Goal: Task Accomplishment & Management: Manage account settings

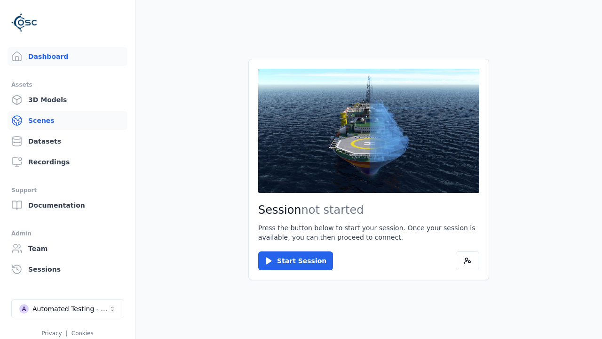
click at [67, 120] on link "Scenes" at bounding box center [68, 120] width 120 height 19
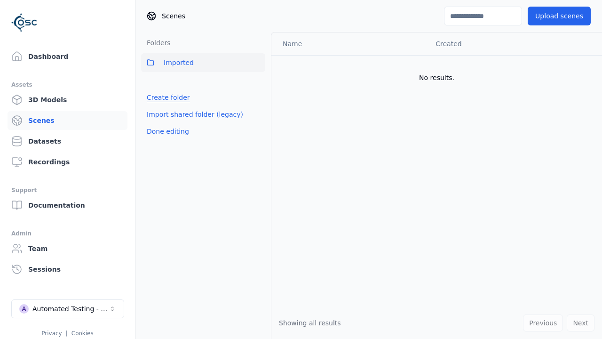
click at [166, 97] on link "Create folder" at bounding box center [168, 97] width 43 height 9
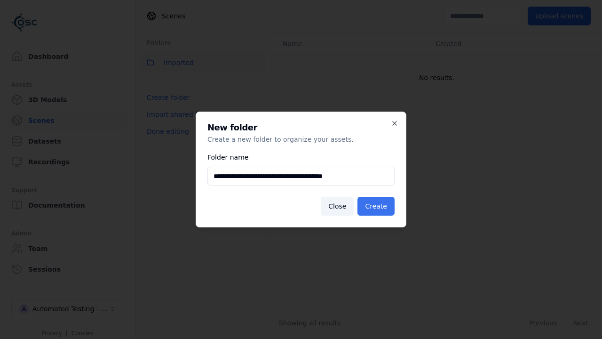
type input "**********"
click at [377, 206] on button "Create" at bounding box center [375, 206] width 37 height 19
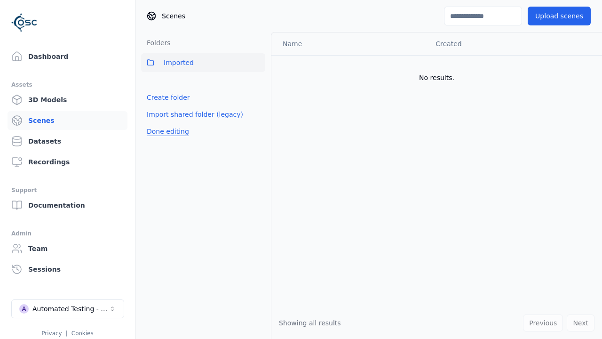
click at [166, 140] on button "Done editing" at bounding box center [168, 131] width 54 height 17
click at [158, 123] on button "Done editing" at bounding box center [168, 131] width 54 height 17
click at [258, 83] on html "Support Dashboard Assets 3D Models Scenes Datasets Recordings Support Documenta…" at bounding box center [301, 169] width 602 height 339
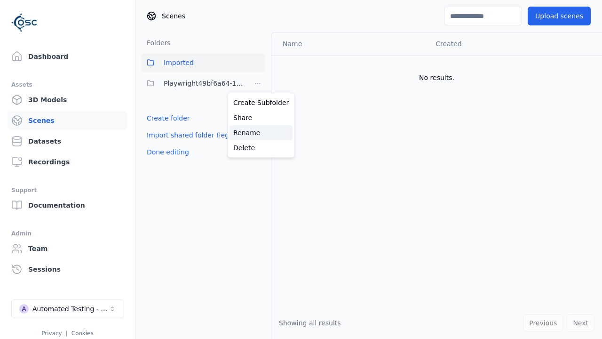
click at [257, 133] on div "Rename" at bounding box center [261, 132] width 63 height 15
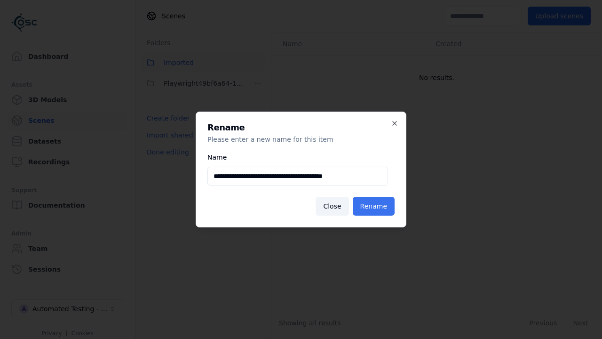
type input "**********"
click at [375, 206] on button "Rename" at bounding box center [374, 206] width 42 height 19
click at [166, 152] on button "Done editing" at bounding box center [168, 151] width 54 height 17
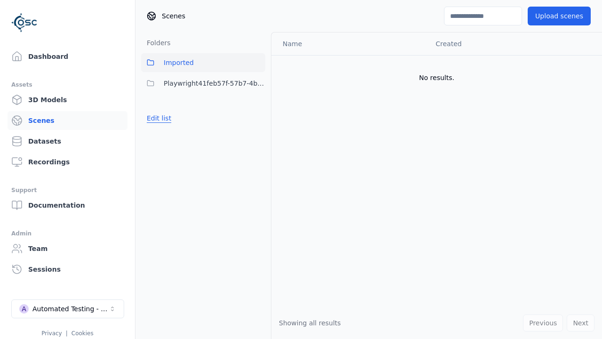
click at [158, 118] on button "Edit list" at bounding box center [159, 118] width 36 height 17
click at [258, 83] on html "Support Dashboard Assets 3D Models Scenes Datasets Recordings Support Documenta…" at bounding box center [301, 169] width 602 height 339
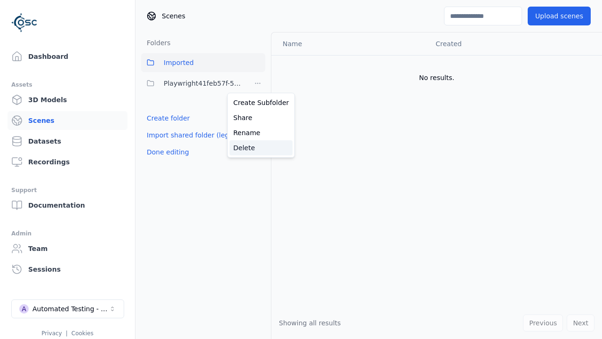
click at [257, 148] on div "Delete" at bounding box center [261, 147] width 63 height 15
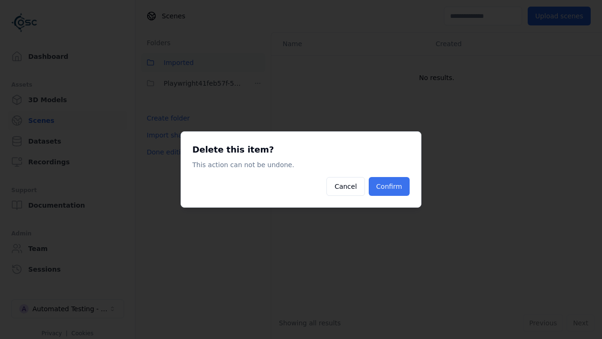
click at [390, 186] on button "Confirm" at bounding box center [389, 186] width 41 height 19
